Goal: Find specific page/section

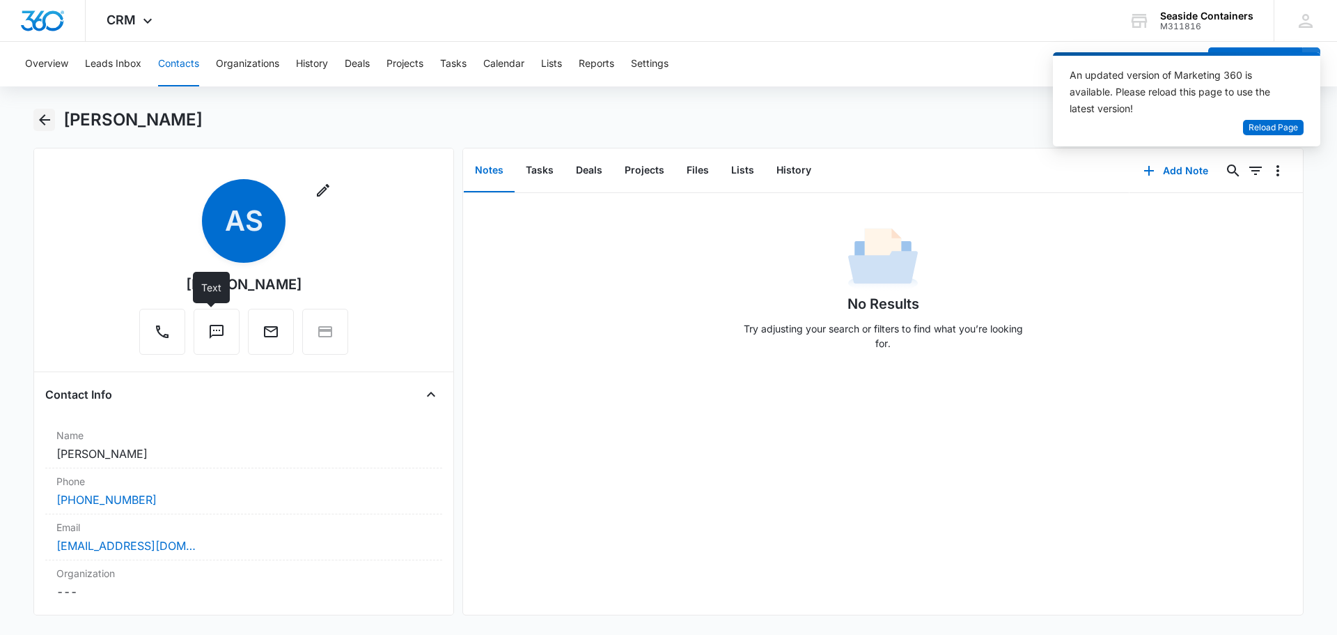
click at [39, 115] on icon "Back" at bounding box center [44, 119] width 17 height 17
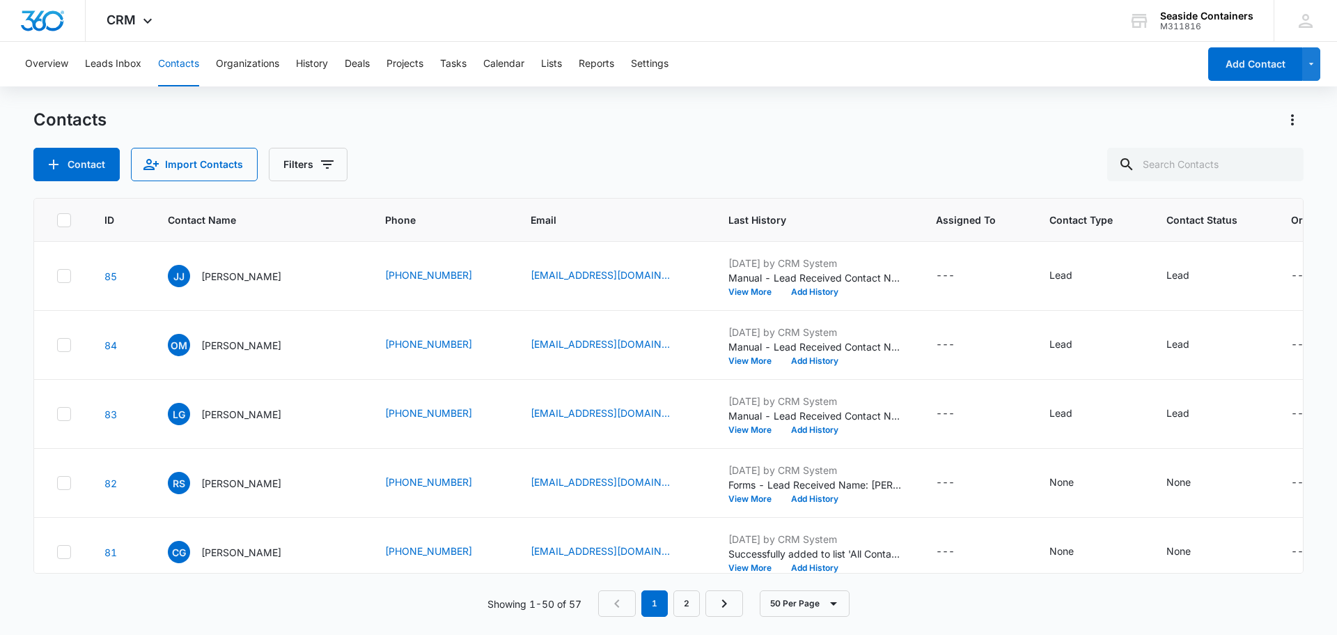
scroll to position [209, 0]
click at [228, 350] on p "Cindy Good" at bounding box center [241, 343] width 80 height 15
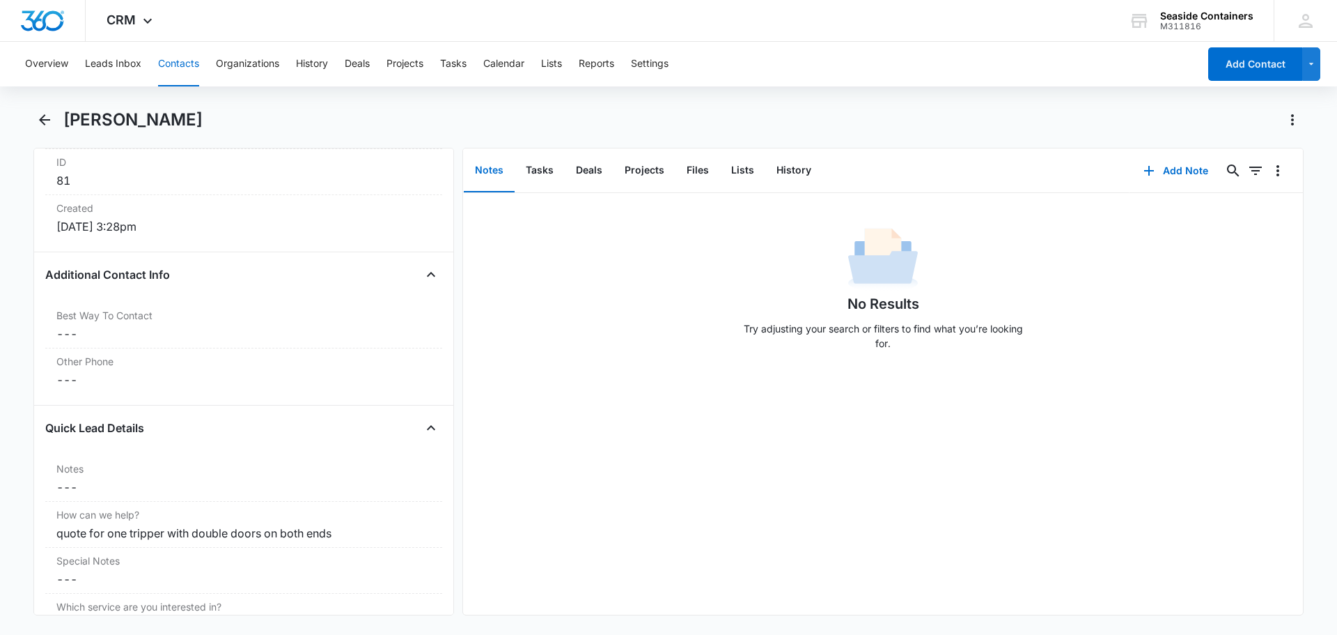
scroll to position [314, 0]
